Goal: Transaction & Acquisition: Purchase product/service

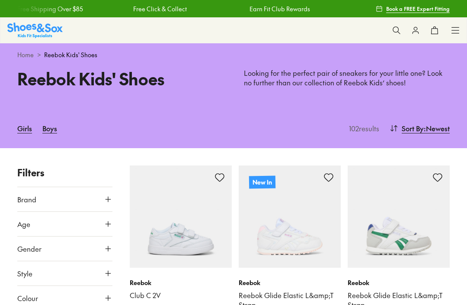
click at [107, 227] on icon at bounding box center [108, 223] width 9 height 9
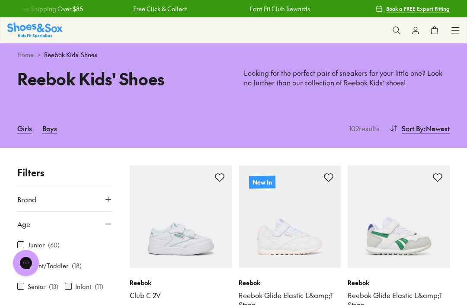
click at [109, 226] on icon at bounding box center [108, 223] width 9 height 9
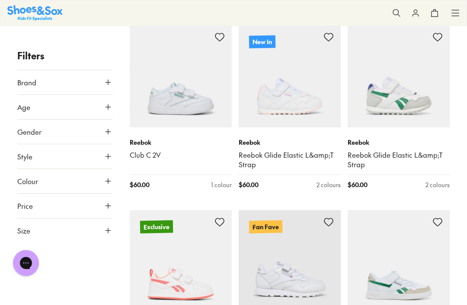
scroll to position [142, 0]
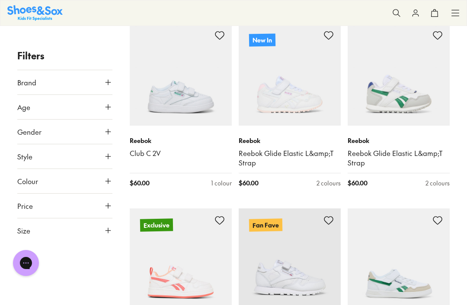
click at [111, 229] on icon at bounding box center [108, 230] width 9 height 9
click at [96, 262] on button "US" at bounding box center [95, 256] width 31 height 16
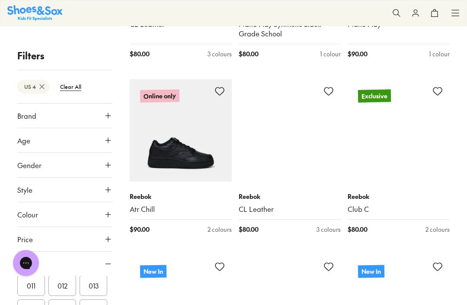
scroll to position [623, 0]
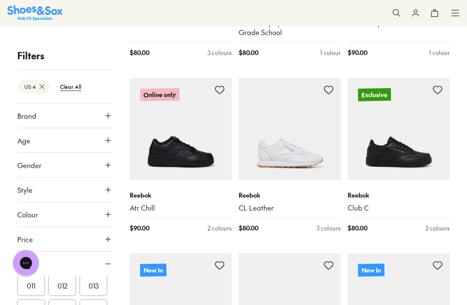
click at [310, 142] on img at bounding box center [290, 129] width 102 height 102
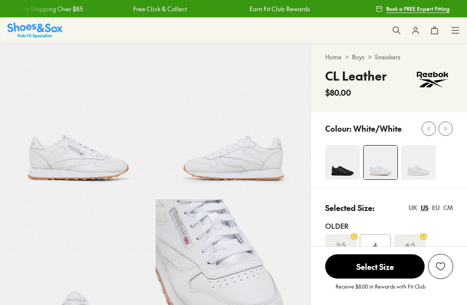
select select "*"
click at [443, 129] on icon at bounding box center [446, 128] width 6 height 6
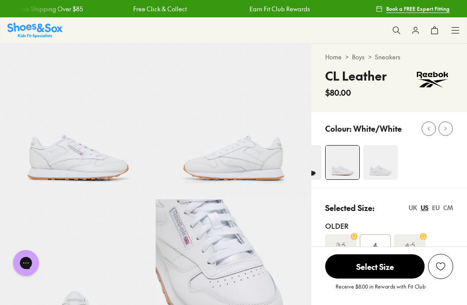
click at [386, 161] on img at bounding box center [380, 162] width 35 height 35
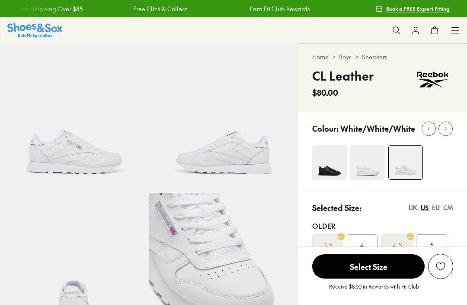
select select "*"
click at [449, 128] on icon at bounding box center [446, 128] width 6 height 6
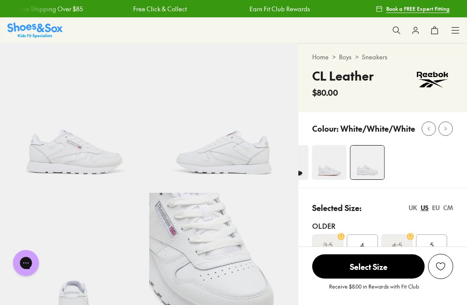
click at [450, 130] on button at bounding box center [446, 128] width 14 height 14
click at [450, 131] on div at bounding box center [445, 128] width 9 height 9
click at [426, 131] on icon at bounding box center [429, 128] width 6 height 6
click at [428, 130] on icon at bounding box center [429, 128] width 6 height 6
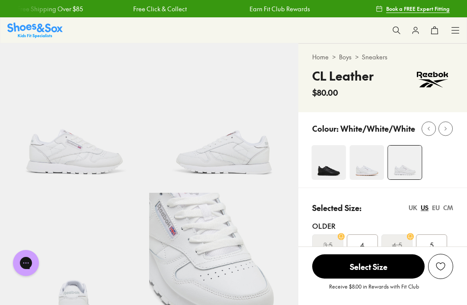
click at [429, 132] on div at bounding box center [428, 128] width 9 height 9
click at [328, 164] on img at bounding box center [329, 162] width 35 height 35
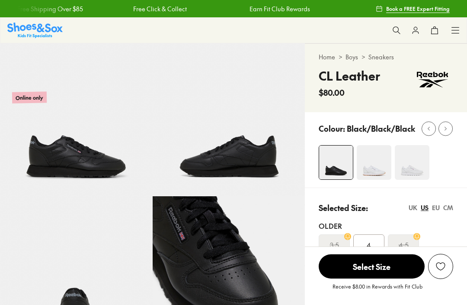
select select "*"
click at [379, 166] on img at bounding box center [374, 162] width 35 height 35
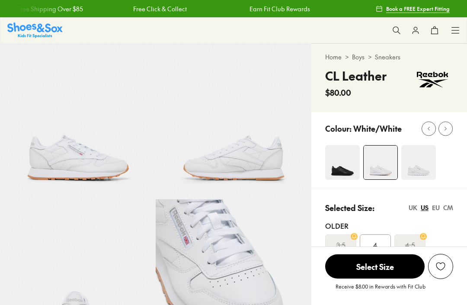
select select "*"
click at [420, 166] on img at bounding box center [419, 162] width 35 height 35
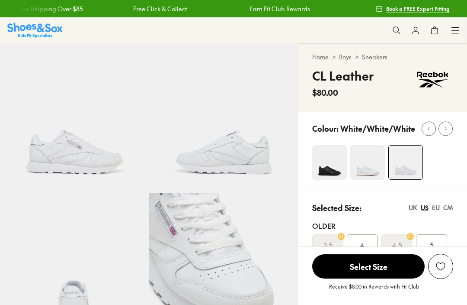
select select "*"
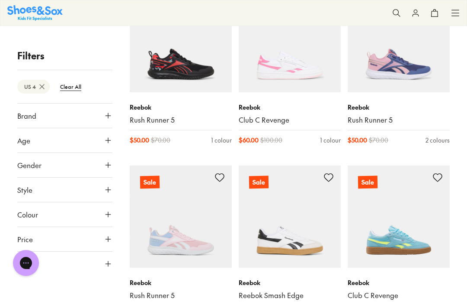
scroll to position [1248, 0]
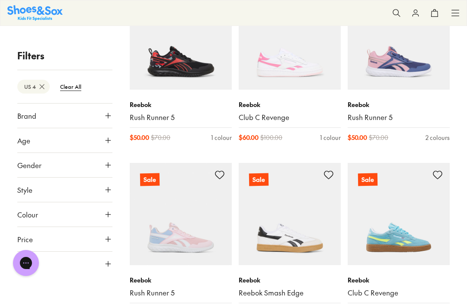
click at [414, 227] on img at bounding box center [399, 214] width 102 height 102
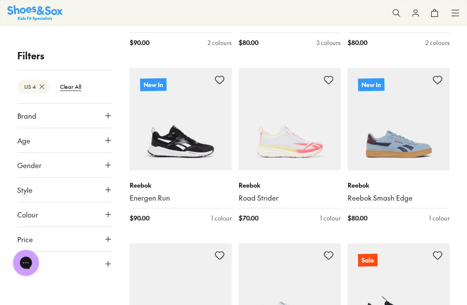
scroll to position [807, 0]
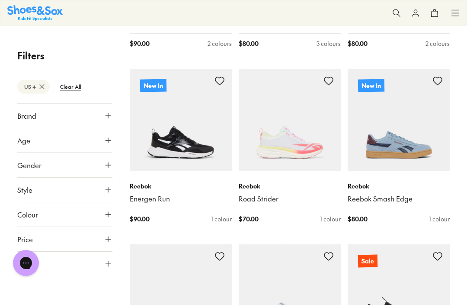
click at [421, 130] on img at bounding box center [399, 120] width 102 height 102
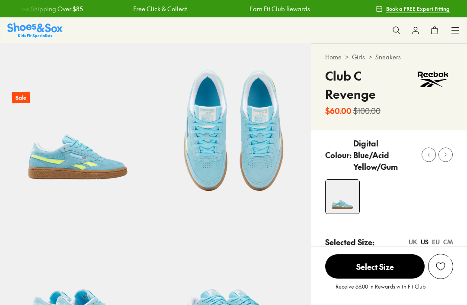
select select "*"
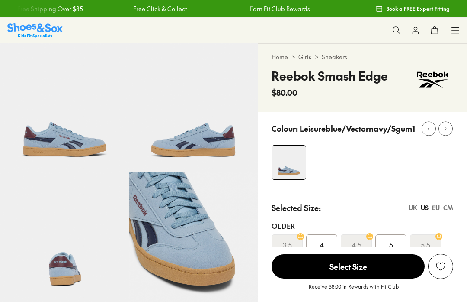
select select "*"
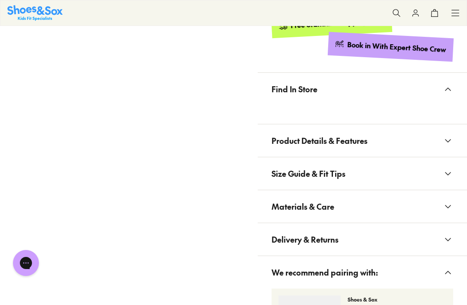
scroll to position [412, 0]
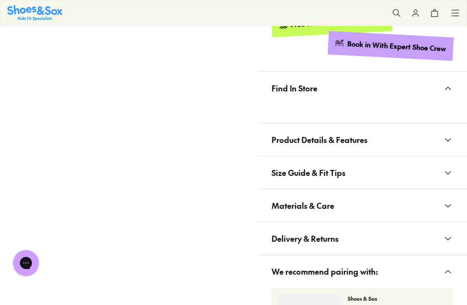
click at [450, 141] on icon at bounding box center [448, 140] width 10 height 10
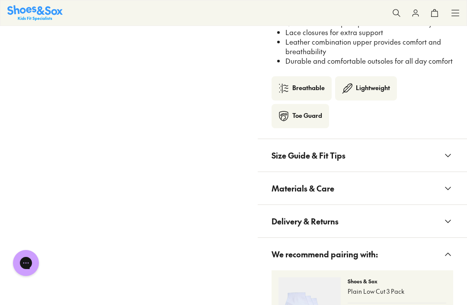
scroll to position [635, 0]
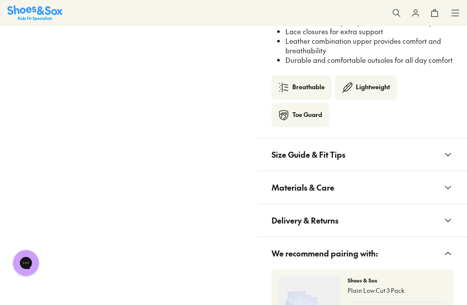
click at [450, 186] on icon at bounding box center [448, 187] width 10 height 10
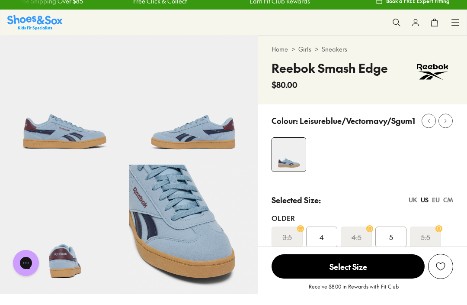
scroll to position [16, 0]
